Goal: Transaction & Acquisition: Purchase product/service

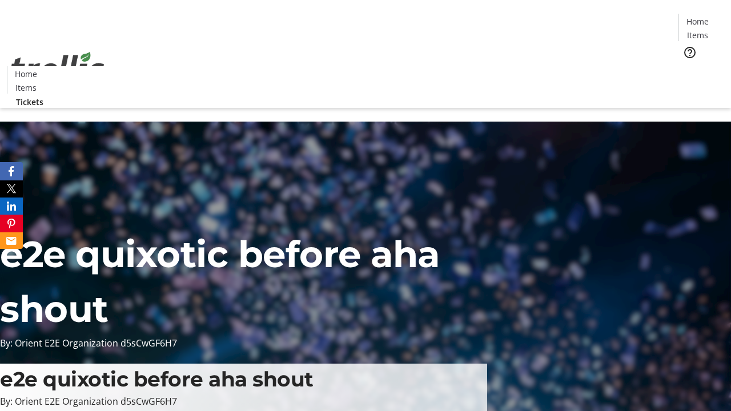
click at [688, 66] on span "Tickets" at bounding box center [701, 72] width 27 height 12
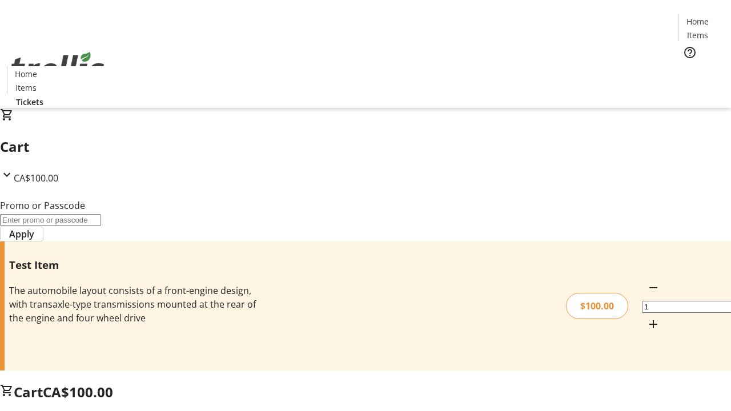
type input "PERCENT"
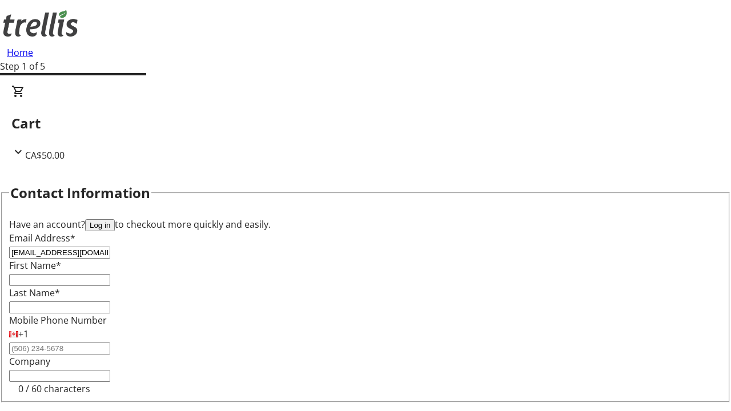
type input "[EMAIL_ADDRESS][DOMAIN_NAME]"
type input "[PERSON_NAME]"
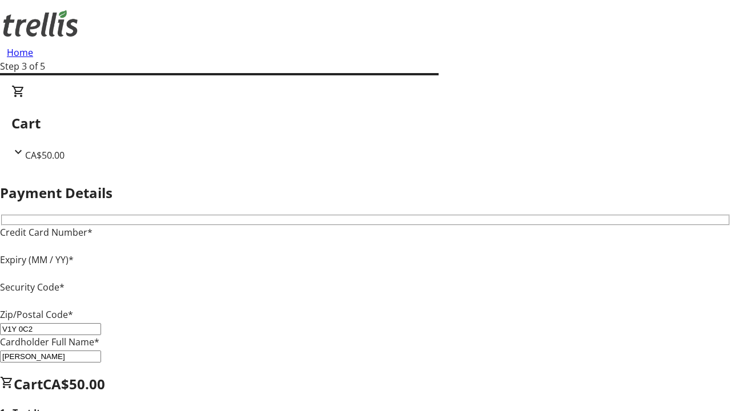
type input "V1Y 0C2"
